Goal: Information Seeking & Learning: Learn about a topic

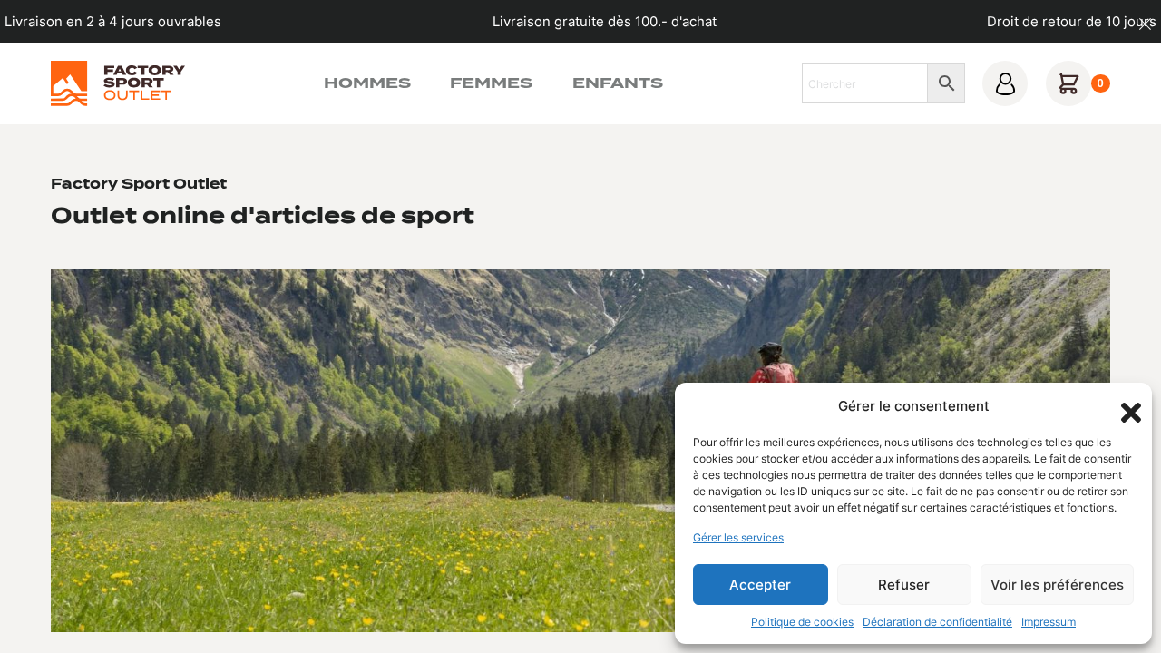
scroll to position [1132, 0]
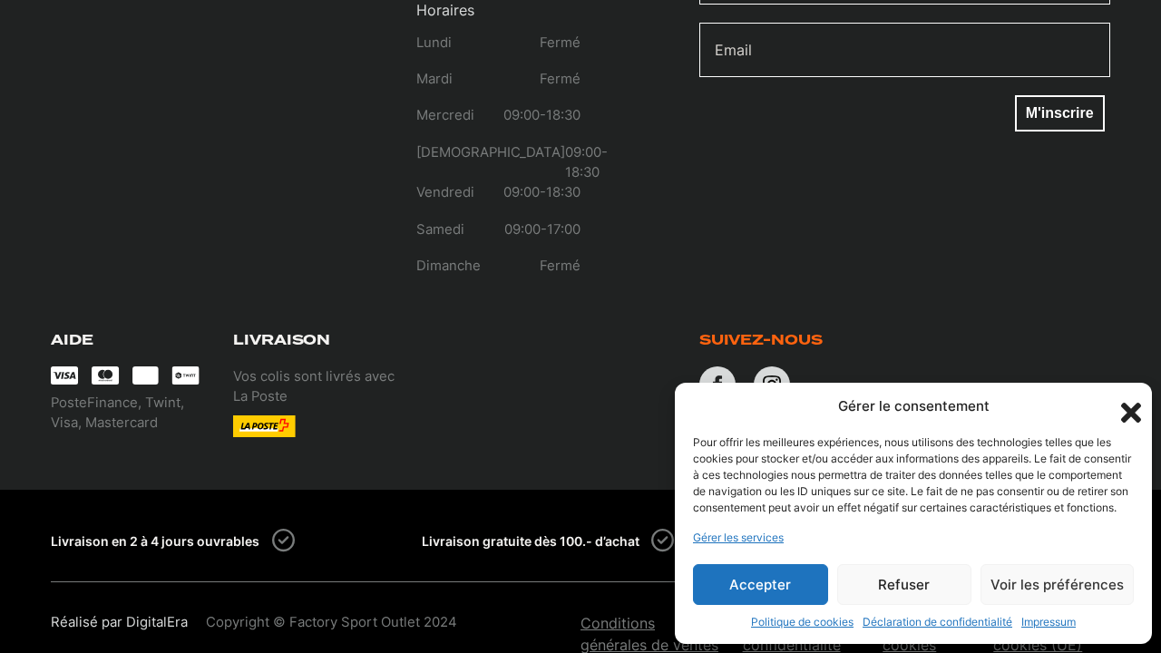
scroll to position [2647, 0]
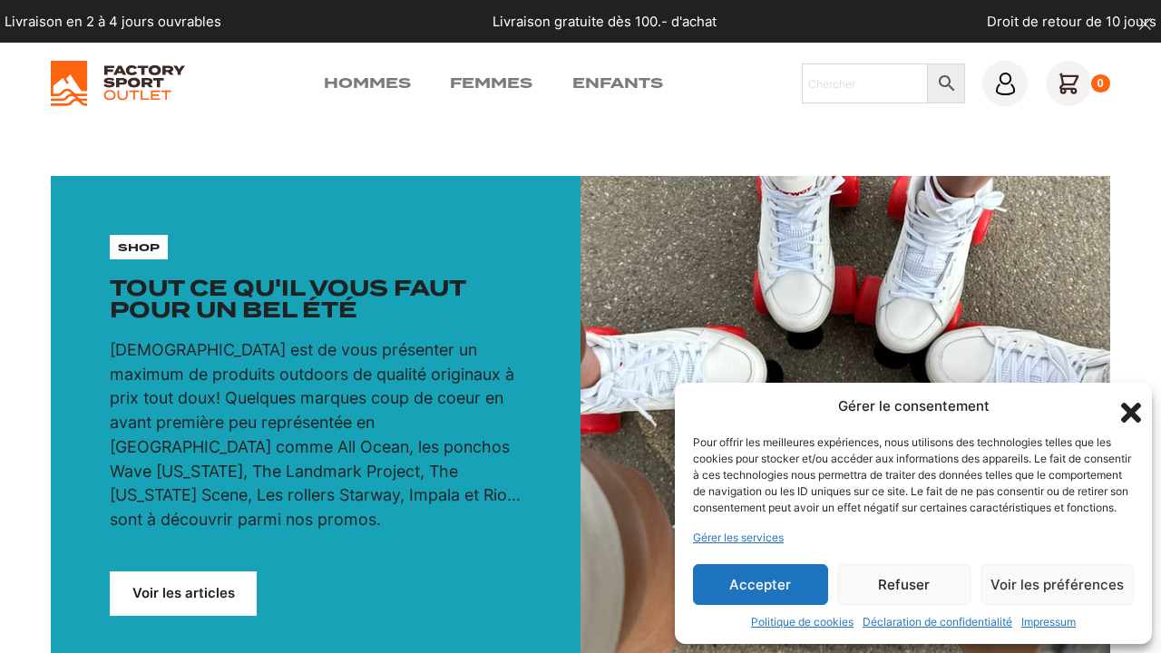
scroll to position [2685, 0]
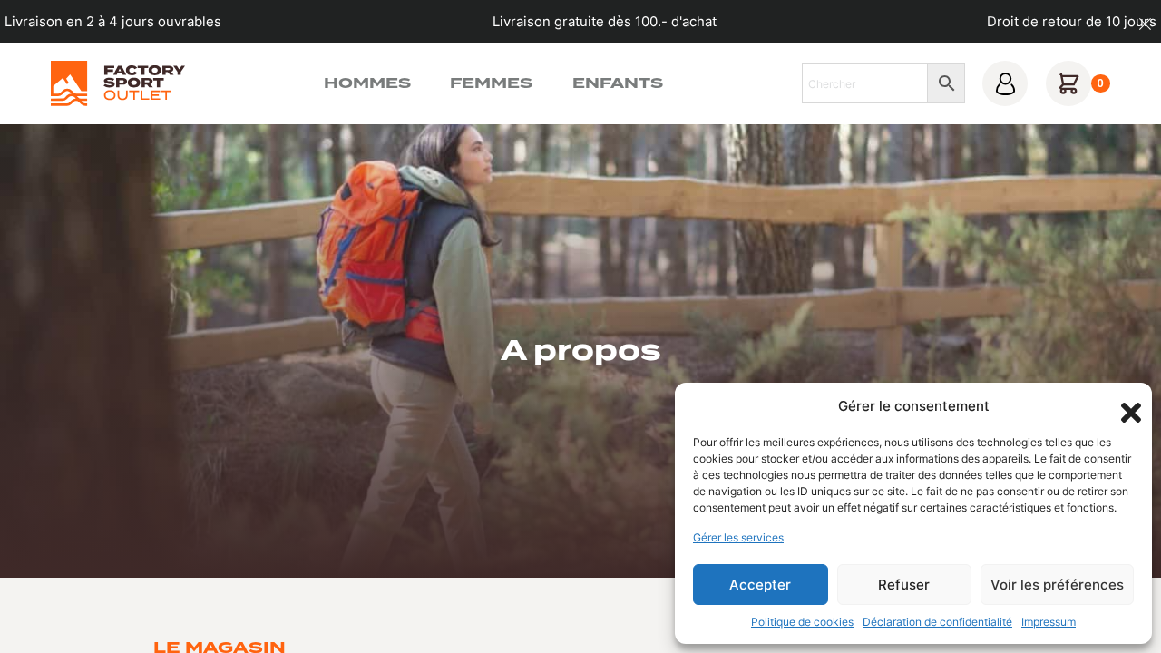
scroll to position [2414, 0]
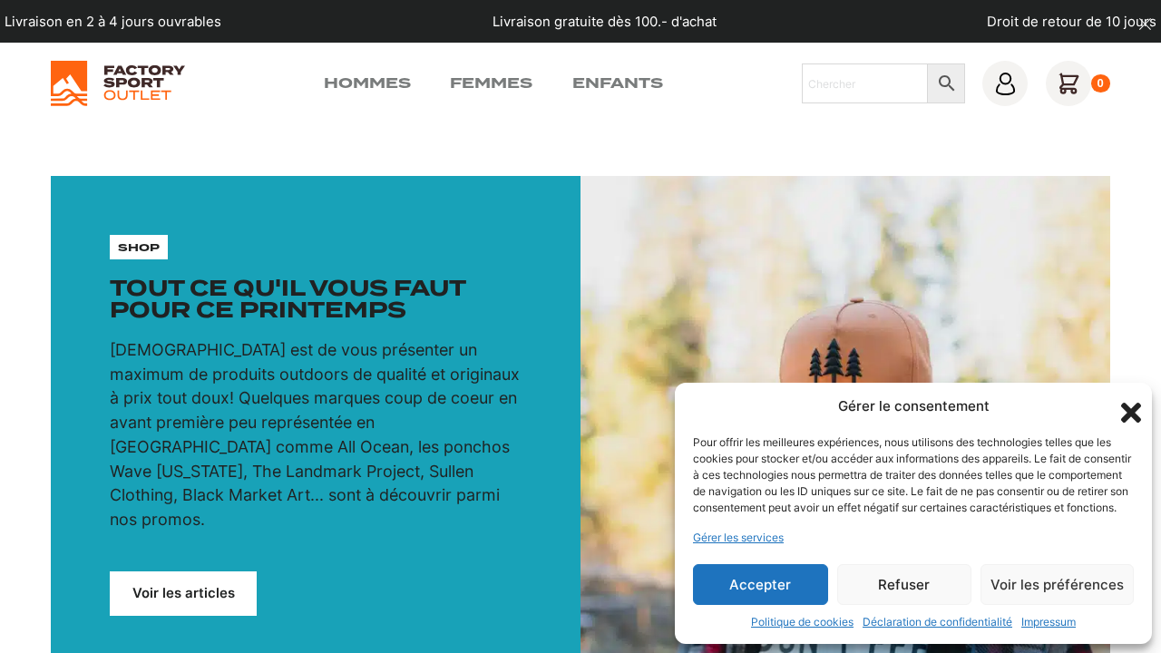
scroll to position [2668, 0]
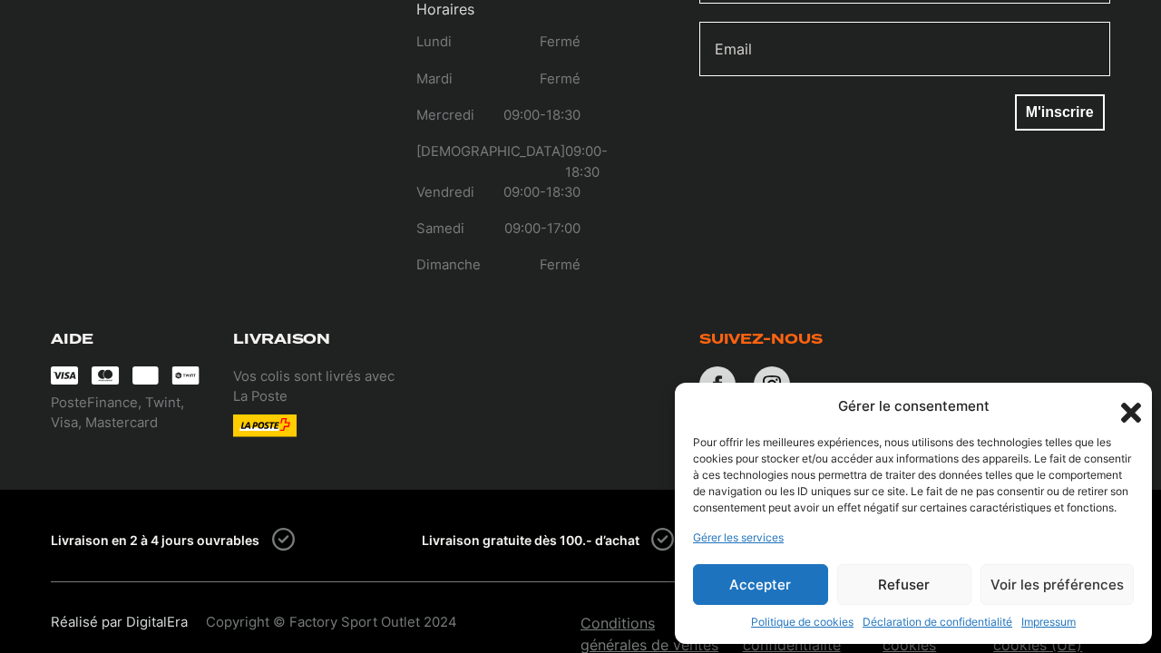
scroll to position [989, 0]
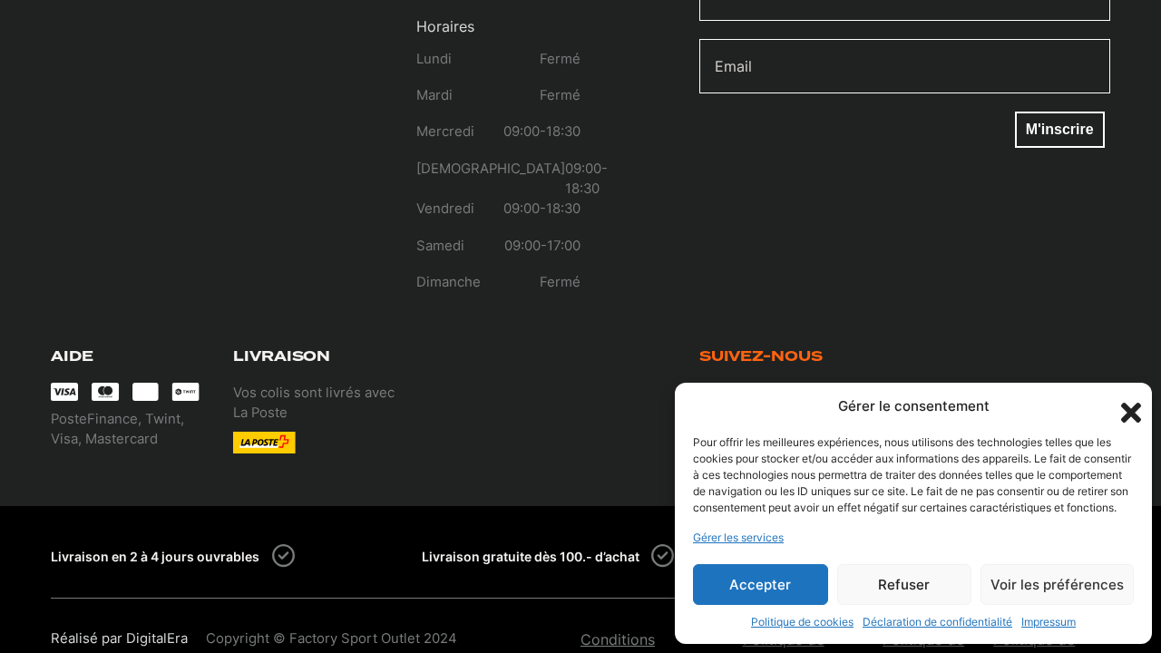
scroll to position [1824, 0]
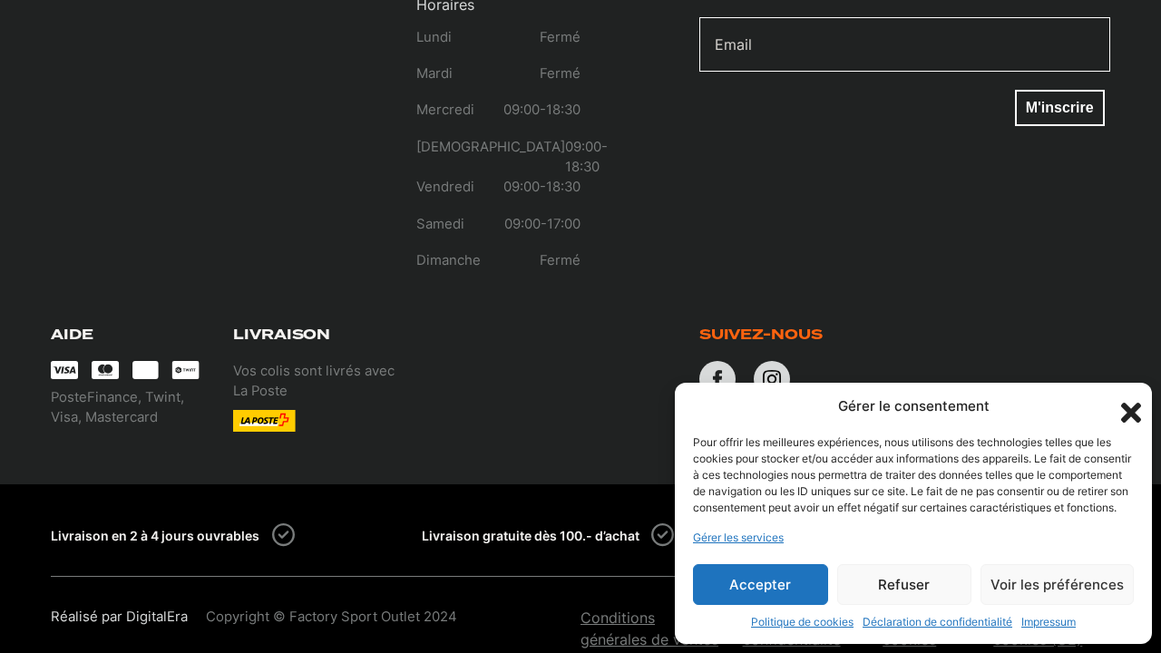
scroll to position [1871, 0]
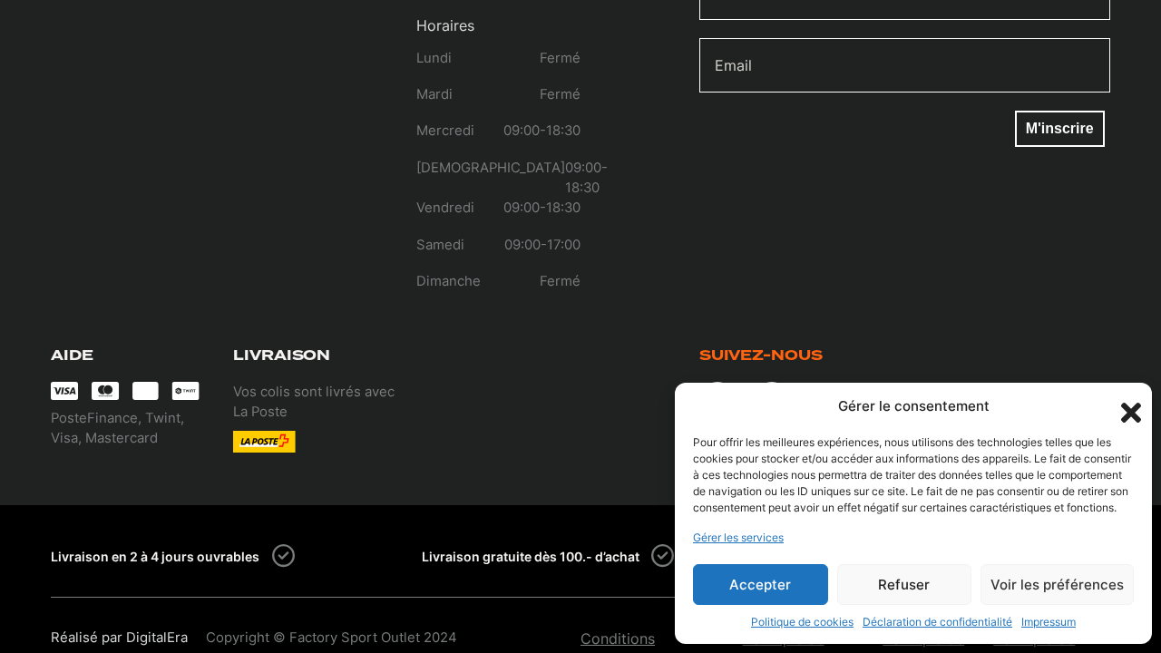
scroll to position [2875, 0]
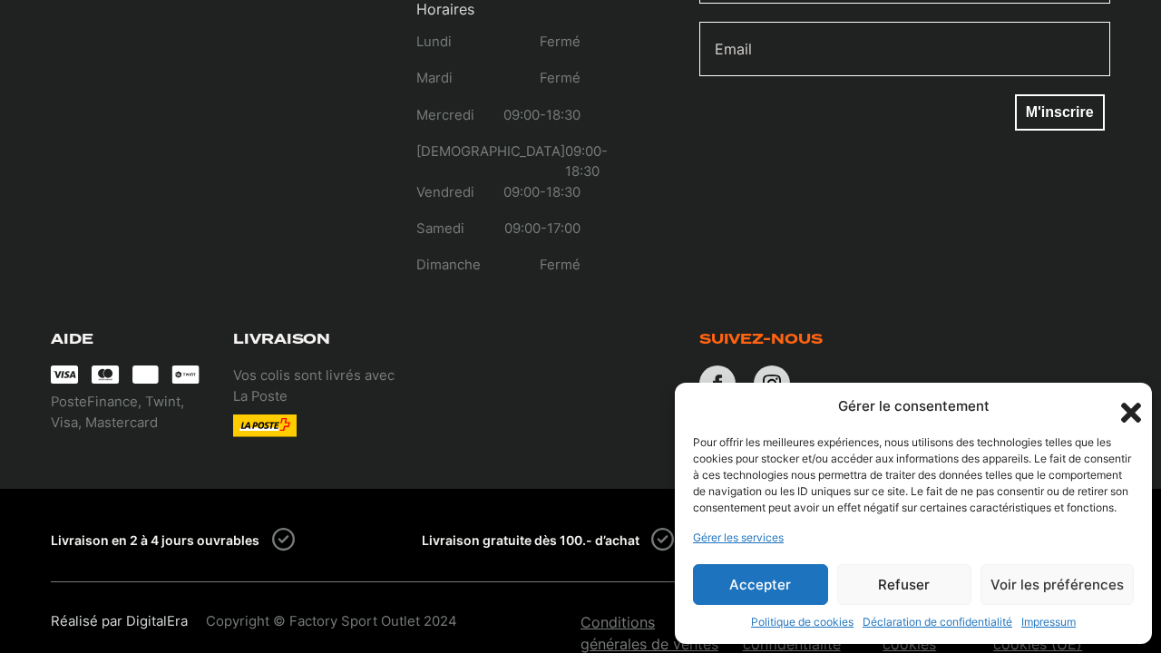
scroll to position [1039, 0]
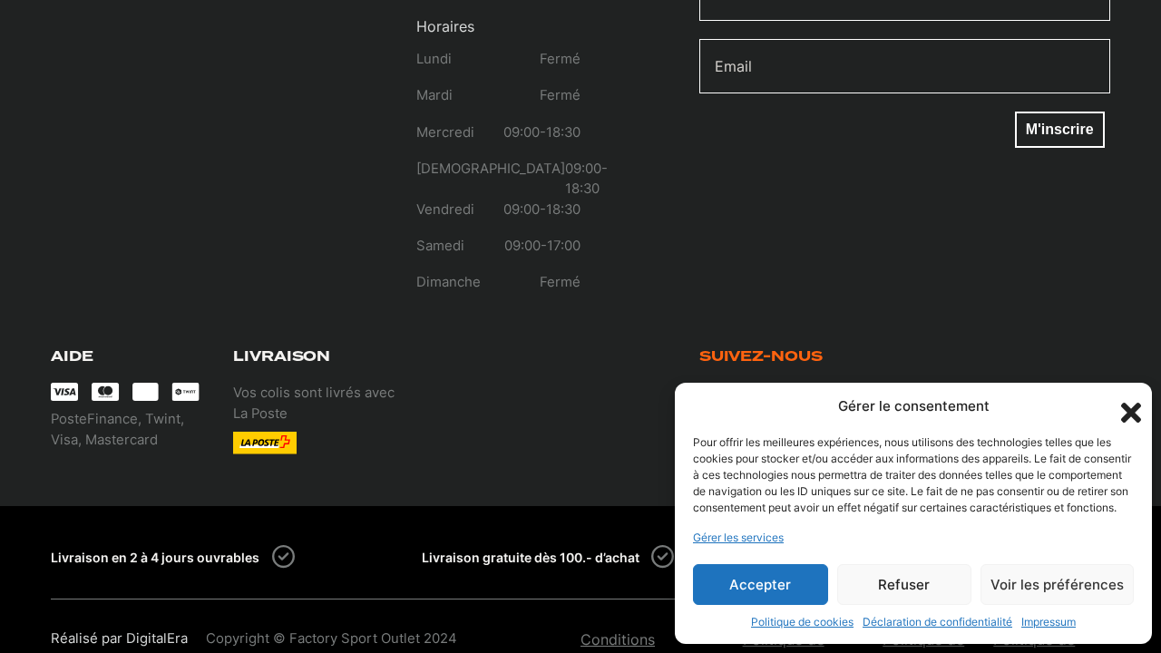
scroll to position [1351, 0]
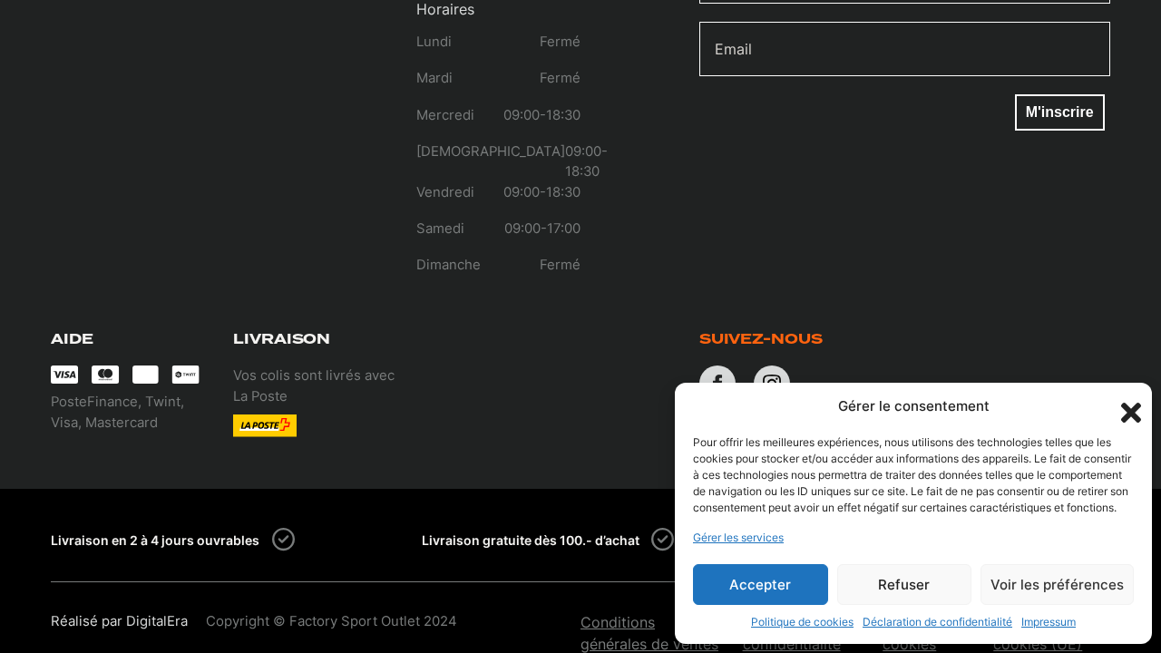
scroll to position [1039, 0]
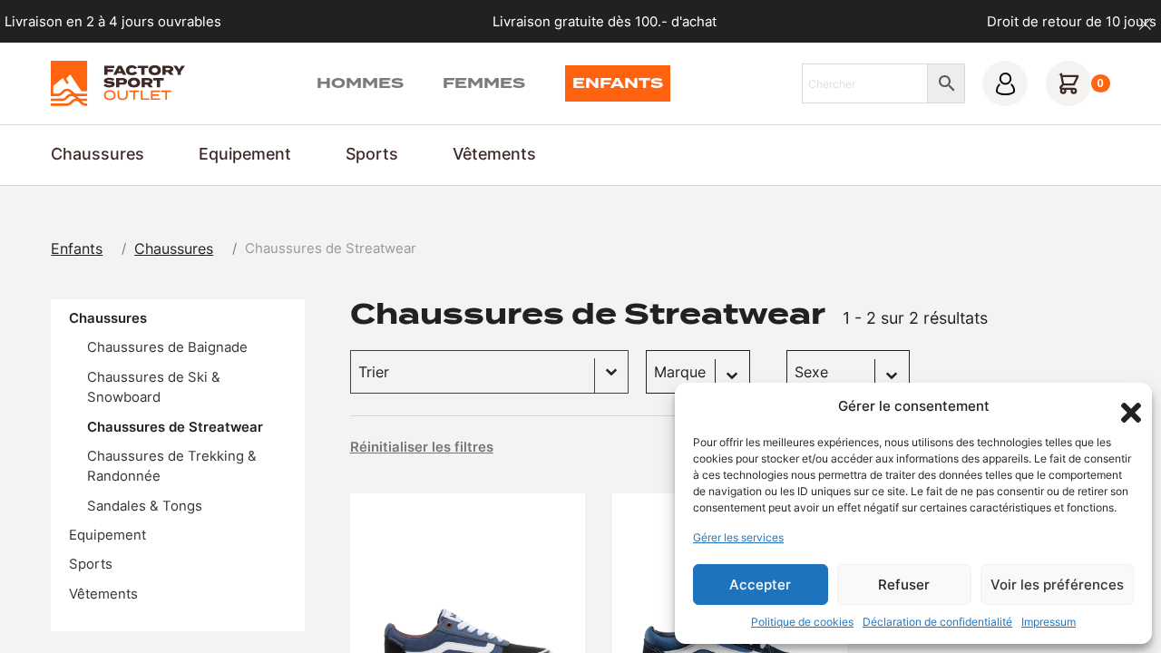
scroll to position [1368, 0]
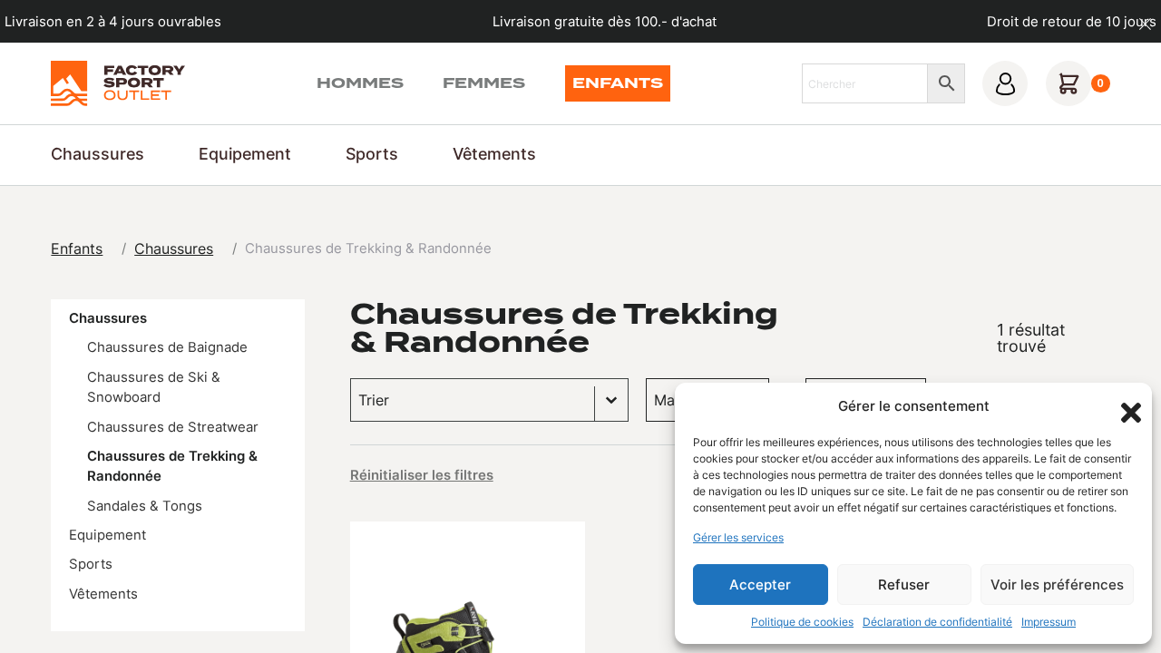
scroll to position [1397, 0]
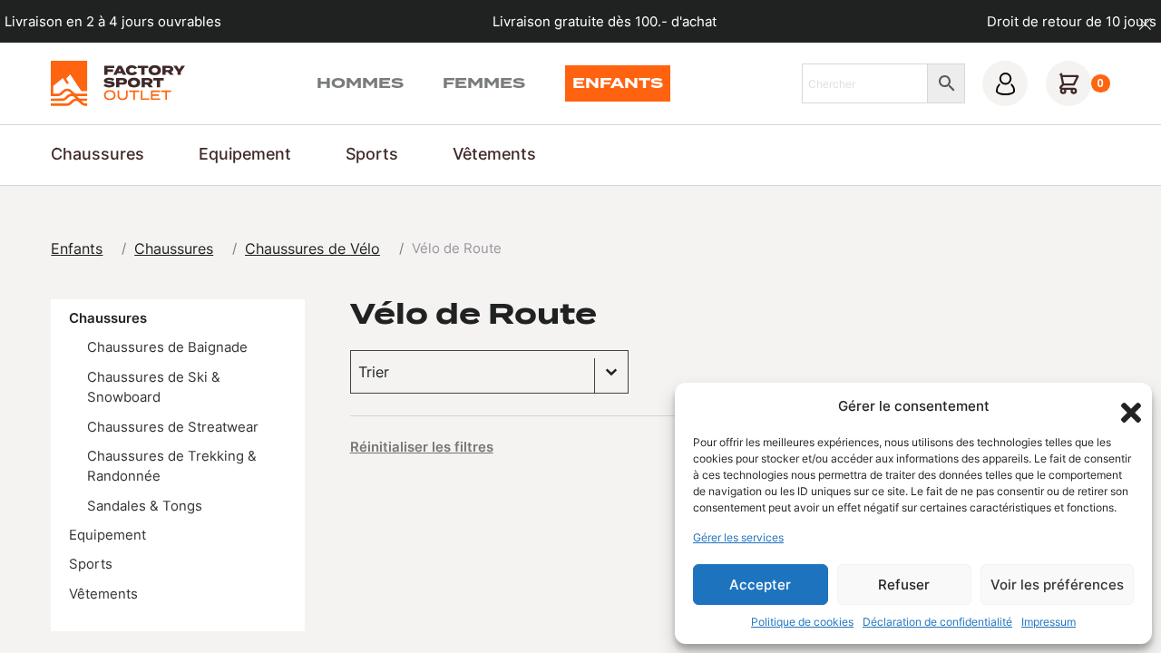
scroll to position [1039, 0]
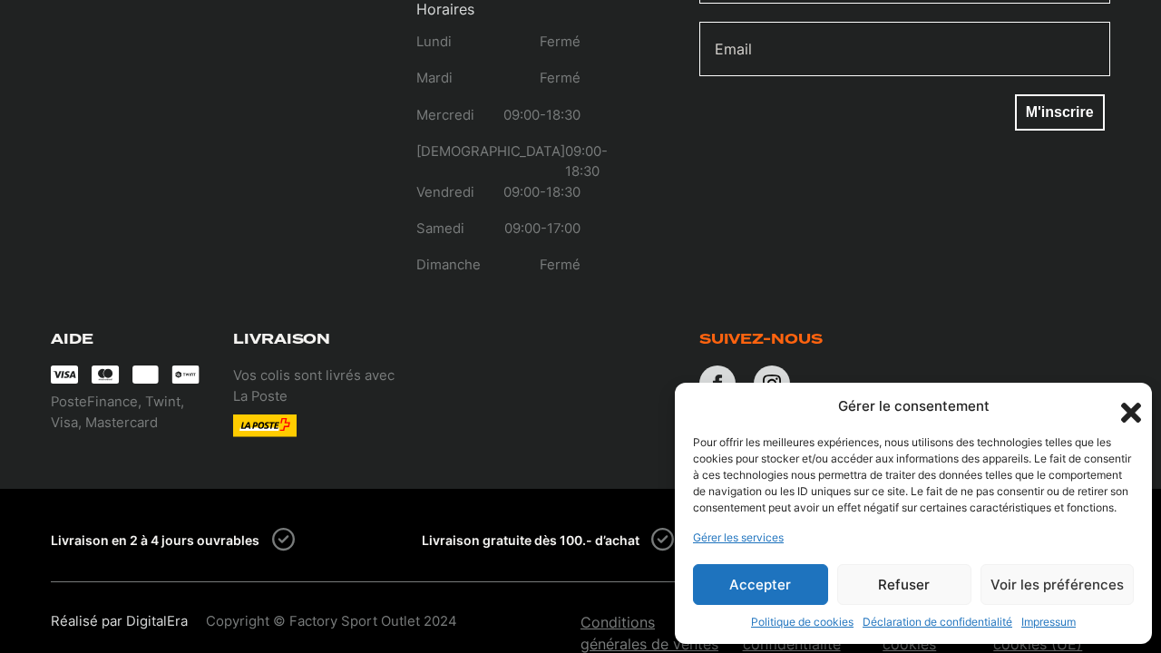
scroll to position [1039, 0]
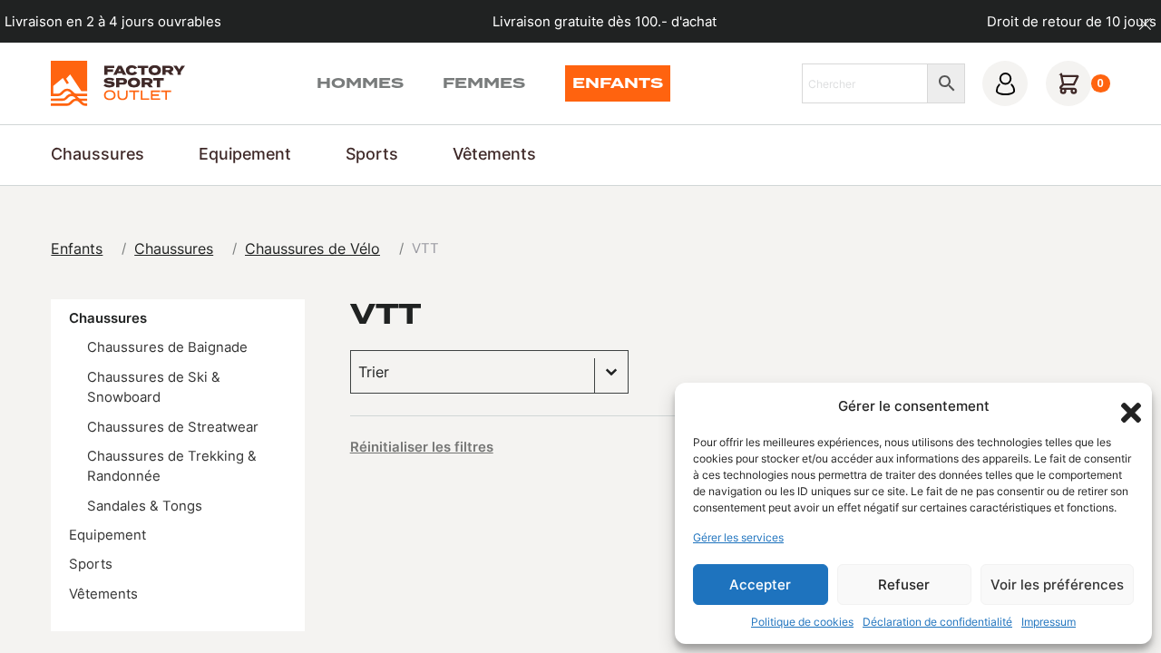
scroll to position [1039, 0]
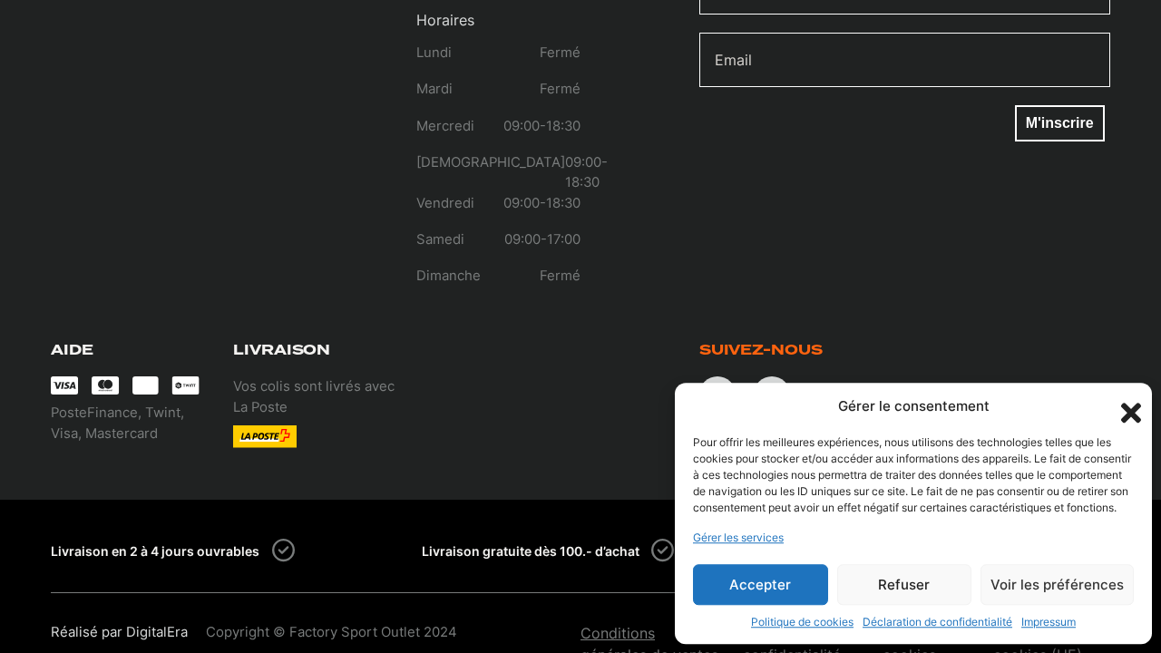
scroll to position [1039, 0]
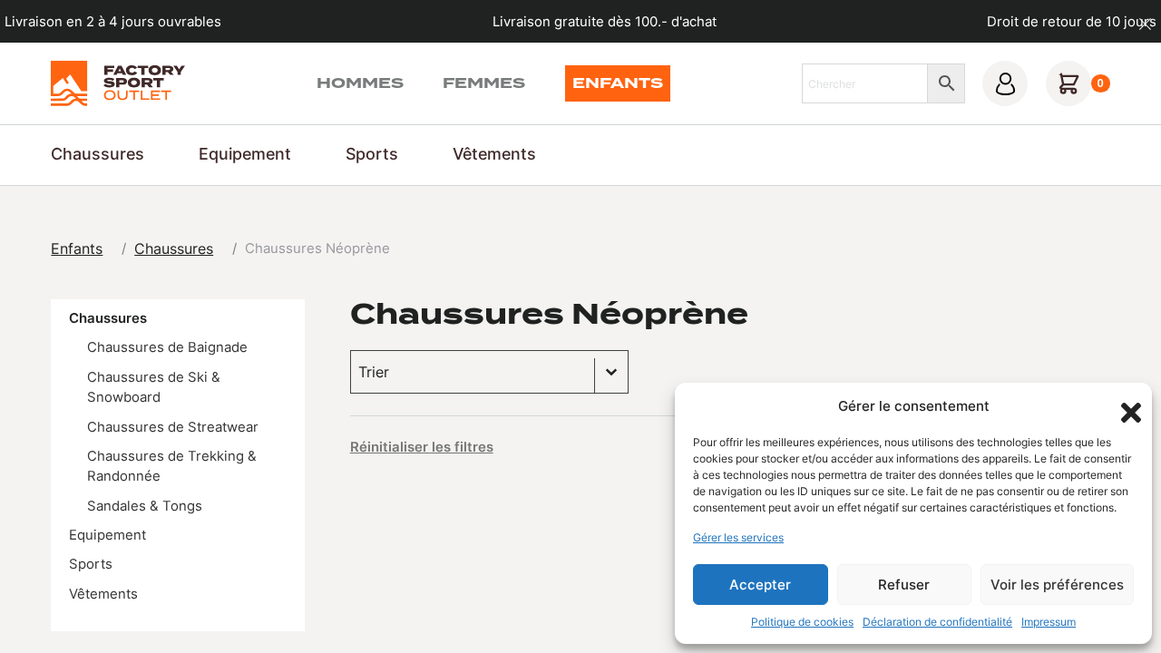
scroll to position [1039, 0]
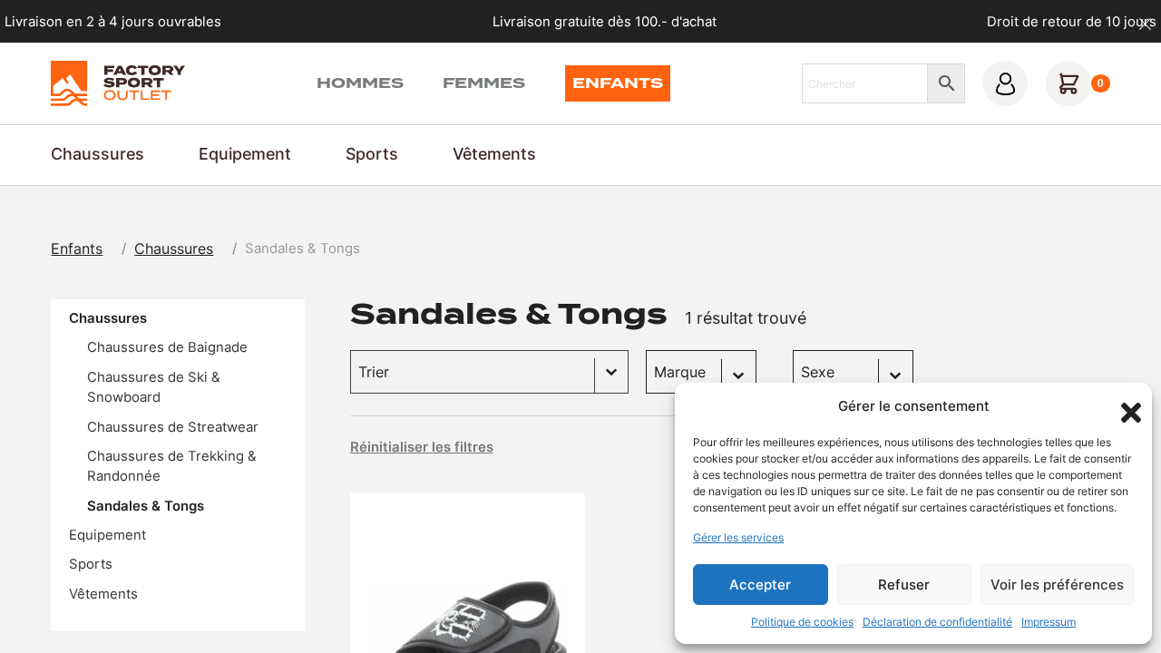
scroll to position [1368, 0]
